Goal: Information Seeking & Learning: Learn about a topic

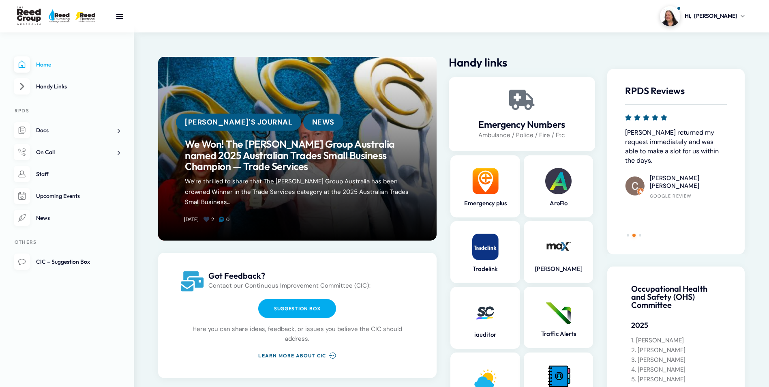
click at [562, 189] on img at bounding box center [558, 181] width 26 height 26
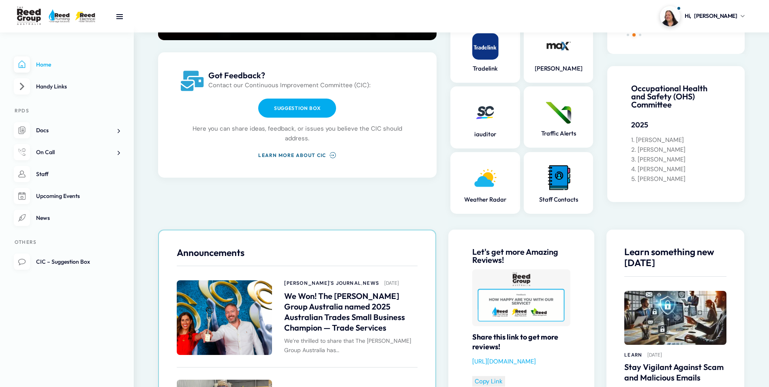
scroll to position [203, 0]
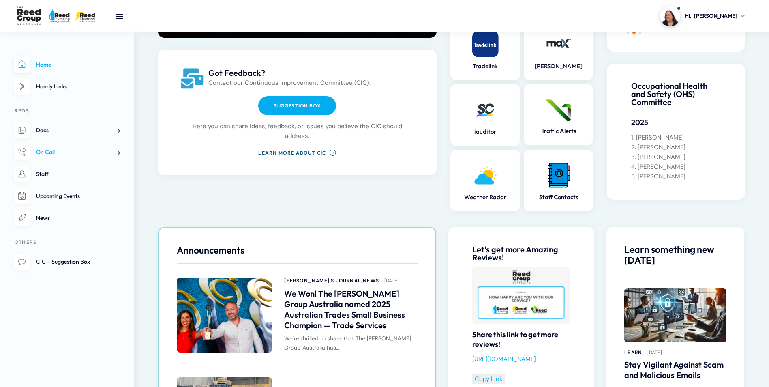
click at [73, 150] on link "On Call" at bounding box center [67, 152] width 106 height 17
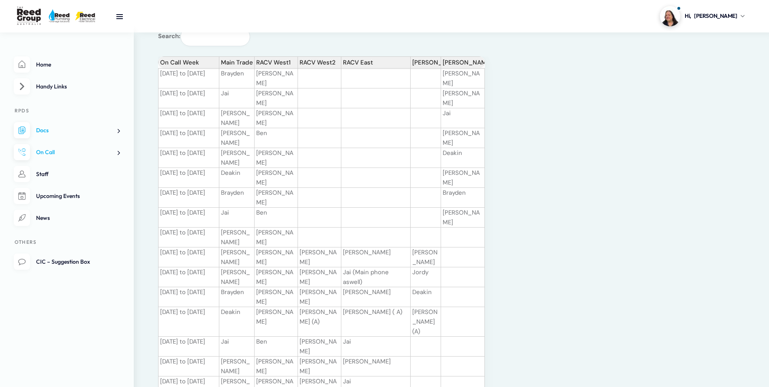
scroll to position [122, 0]
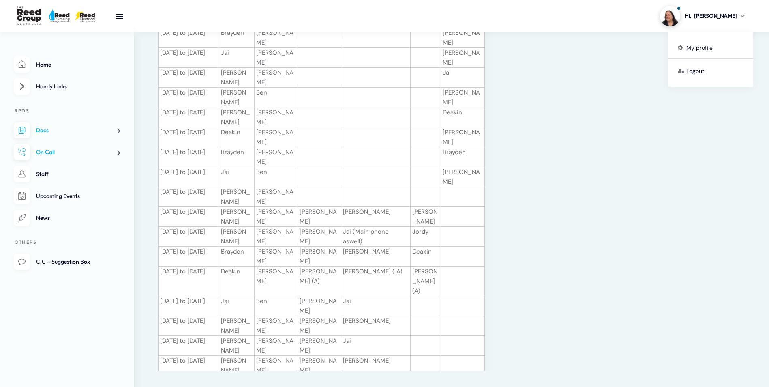
click at [681, 20] on img at bounding box center [670, 16] width 20 height 20
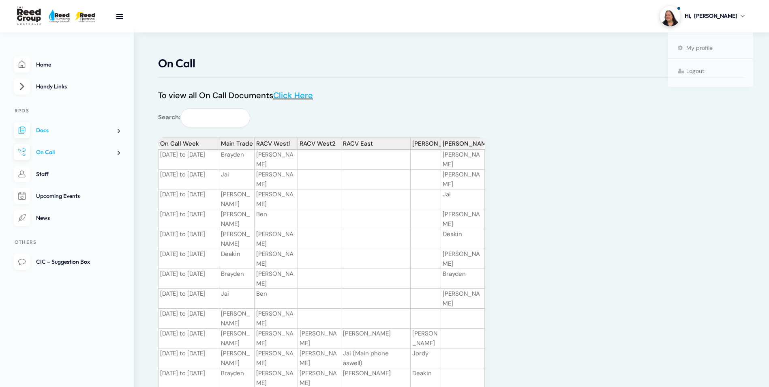
click at [606, 232] on div "On Call Week Main Trade RACV West1 RACV West2 RACV East Melton Jetter Backup 02…" at bounding box center [475, 314] width 635 height 355
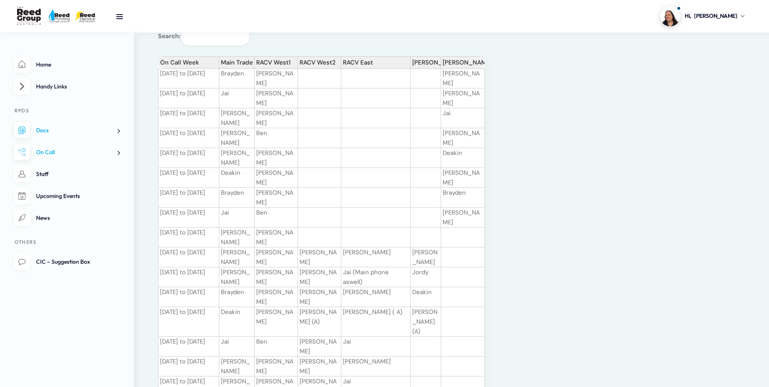
scroll to position [122, 0]
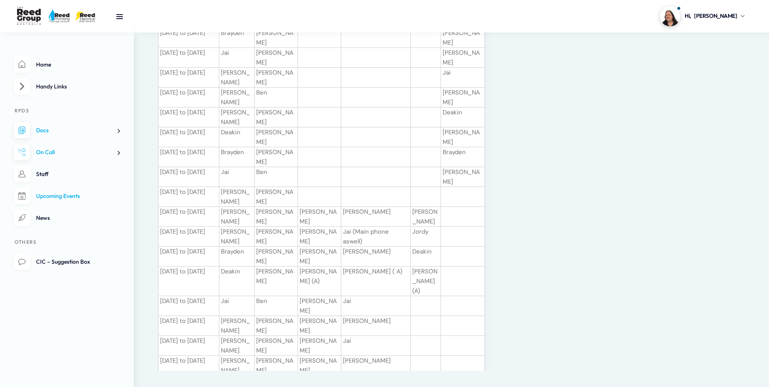
click at [107, 196] on link "Upcoming Events" at bounding box center [67, 196] width 106 height 17
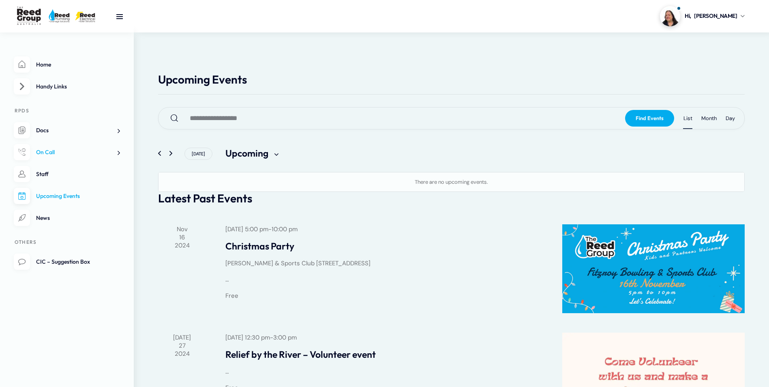
click at [49, 146] on link "On Call" at bounding box center [67, 152] width 106 height 17
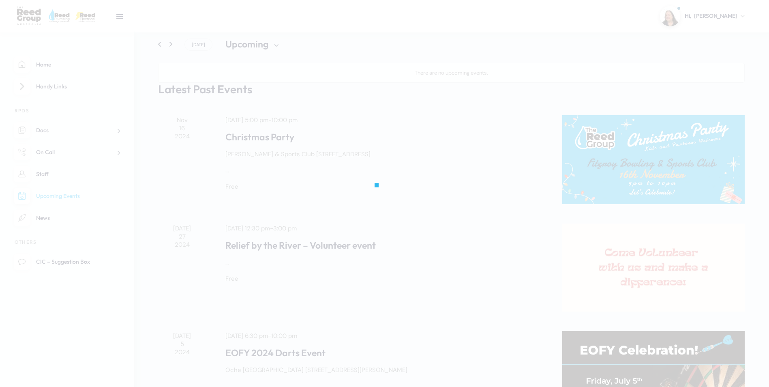
scroll to position [122, 0]
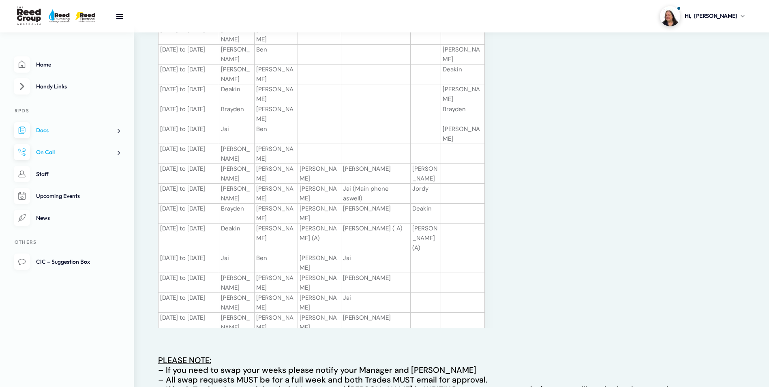
scroll to position [152, 0]
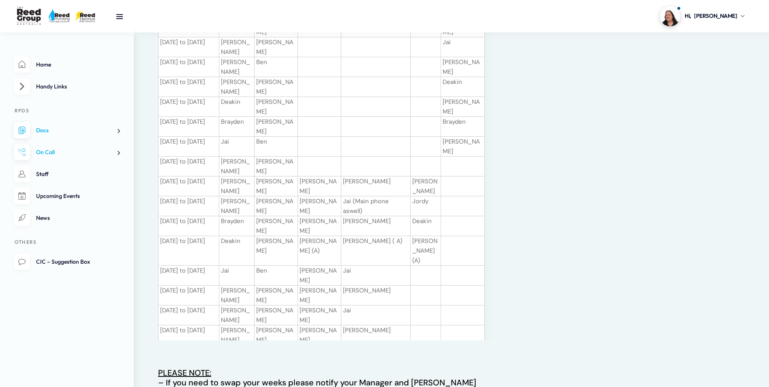
click at [681, 21] on img at bounding box center [670, 16] width 20 height 20
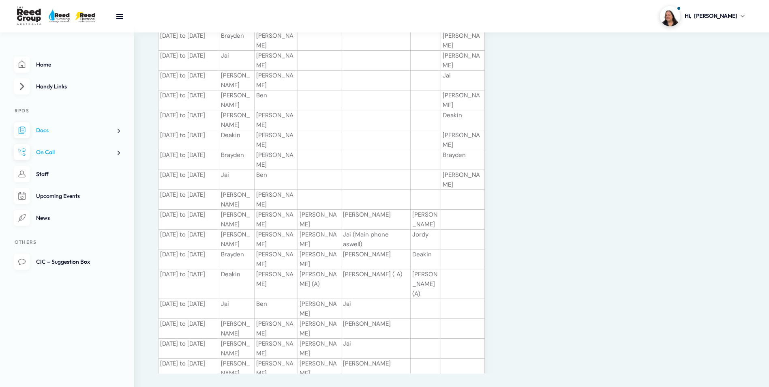
scroll to position [122, 0]
click at [45, 191] on link "Upcoming Events" at bounding box center [67, 196] width 106 height 17
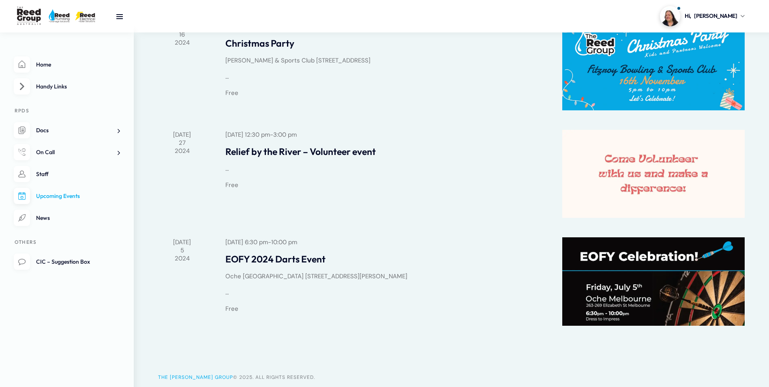
scroll to position [229, 0]
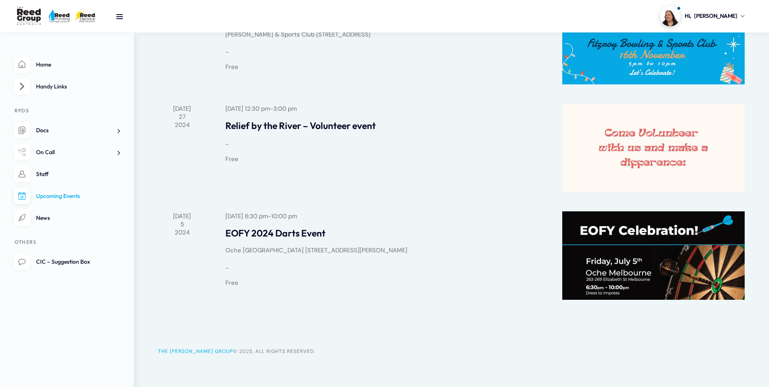
click at [648, 279] on img at bounding box center [653, 255] width 182 height 88
